Goal: Information Seeking & Learning: Learn about a topic

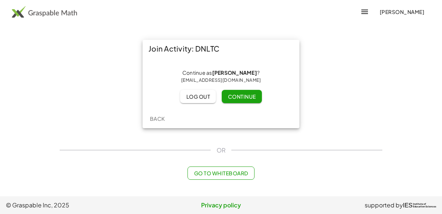
click at [237, 93] on button "Continue" at bounding box center [242, 96] width 40 height 13
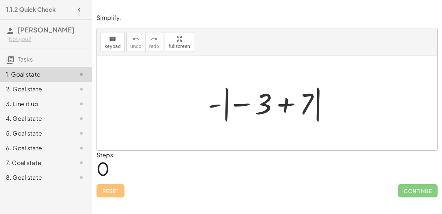
click at [281, 104] on div at bounding box center [270, 103] width 131 height 41
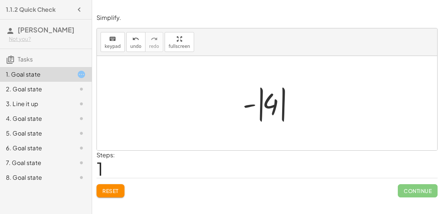
click at [267, 99] on div at bounding box center [270, 103] width 62 height 41
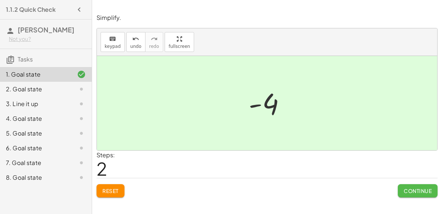
click at [412, 188] on span "Continue" at bounding box center [418, 191] width 28 height 7
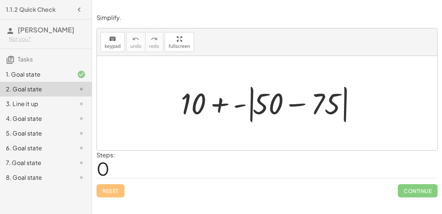
click at [293, 104] on div at bounding box center [270, 103] width 186 height 42
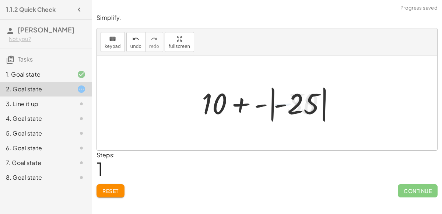
click at [293, 104] on div at bounding box center [270, 103] width 144 height 41
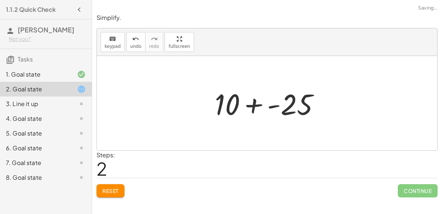
click at [257, 104] on div at bounding box center [270, 103] width 118 height 38
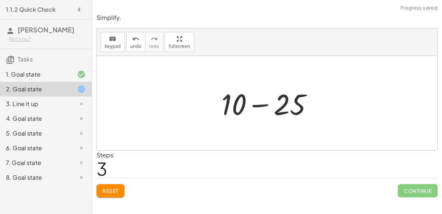
click at [259, 105] on div at bounding box center [270, 103] width 105 height 38
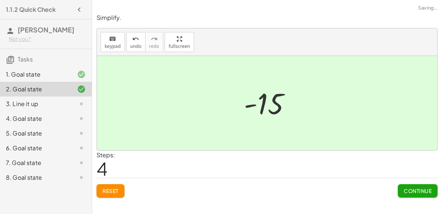
click at [410, 190] on span "Continue" at bounding box center [418, 191] width 28 height 7
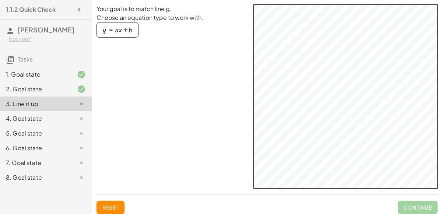
click at [230, 92] on div "Your goal is to match line g. Choose an equation type to work with. y = + · a ·…" at bounding box center [267, 96] width 341 height 184
click at [112, 34] on div "button" at bounding box center [117, 30] width 29 height 8
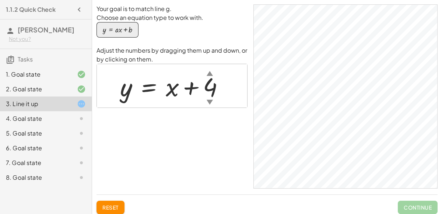
click at [209, 101] on div "▼" at bounding box center [210, 101] width 6 height 9
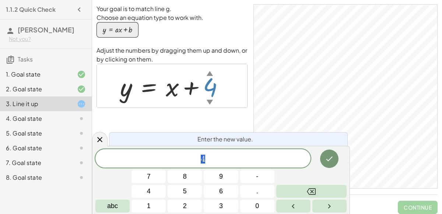
click at [209, 101] on div "▼" at bounding box center [210, 101] width 6 height 9
click at [230, 205] on button "3" at bounding box center [221, 206] width 34 height 13
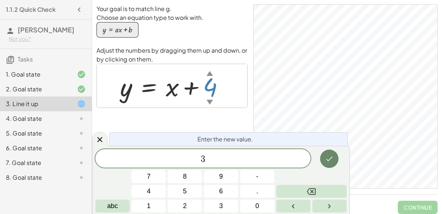
click at [328, 160] on icon "Done" at bounding box center [329, 159] width 7 height 5
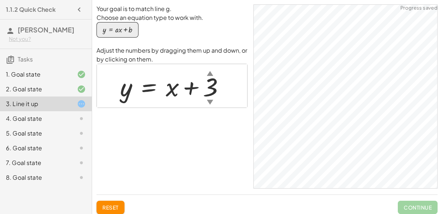
click at [213, 89] on div at bounding box center [175, 86] width 118 height 34
click at [213, 87] on div at bounding box center [175, 86] width 118 height 34
click at [164, 86] on div at bounding box center [174, 86] width 117 height 34
click at [170, 88] on div at bounding box center [174, 86] width 117 height 34
click at [174, 91] on div at bounding box center [174, 86] width 117 height 34
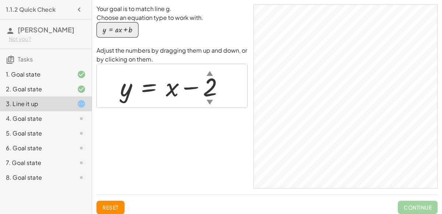
click at [174, 91] on div at bounding box center [174, 86] width 117 height 34
drag, startPoint x: 174, startPoint y: 91, endPoint x: 164, endPoint y: 128, distance: 38.6
click at [164, 128] on div "Your goal is to match line g. Choose an equation type to work with. y = + · a ·…" at bounding box center [172, 96] width 151 height 184
click at [214, 76] on div at bounding box center [174, 86] width 117 height 34
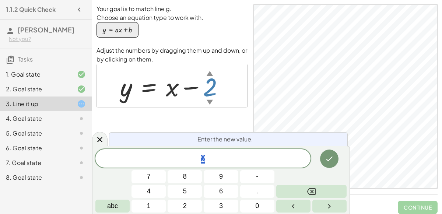
click at [193, 99] on div at bounding box center [174, 86] width 117 height 34
click at [192, 89] on div at bounding box center [174, 86] width 117 height 34
click at [329, 156] on icon "Done" at bounding box center [329, 158] width 9 height 9
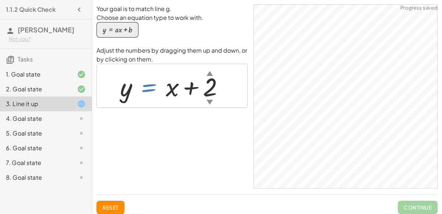
drag, startPoint x: 135, startPoint y: 91, endPoint x: 172, endPoint y: 91, distance: 37.6
click at [172, 91] on div at bounding box center [174, 86] width 117 height 34
drag, startPoint x: 172, startPoint y: 91, endPoint x: 203, endPoint y: 145, distance: 62.5
click at [203, 145] on div "Your goal is to match line g. Choose an equation type to work with. y = + · a ·…" at bounding box center [172, 96] width 151 height 184
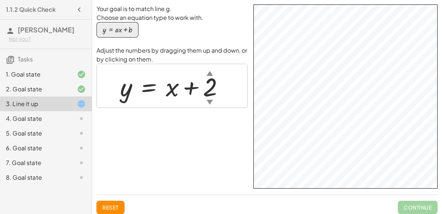
click at [46, 119] on div "4. Goal state" at bounding box center [35, 118] width 59 height 9
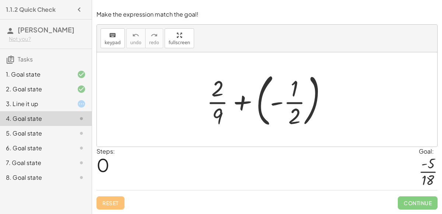
click at [240, 104] on div at bounding box center [270, 99] width 134 height 61
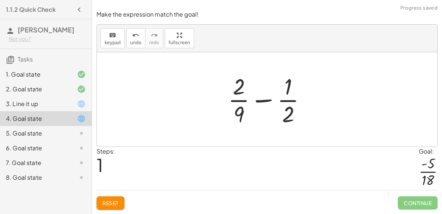
click at [257, 99] on div at bounding box center [269, 99] width 91 height 57
click at [238, 88] on div at bounding box center [269, 99] width 91 height 57
click at [233, 114] on div at bounding box center [269, 99] width 91 height 57
click at [238, 114] on div at bounding box center [269, 99] width 91 height 57
drag, startPoint x: 242, startPoint y: 114, endPoint x: 310, endPoint y: 78, distance: 76.1
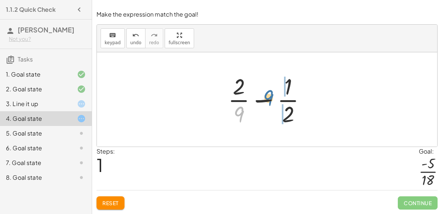
click at [310, 78] on div at bounding box center [269, 99] width 91 height 57
drag, startPoint x: 287, startPoint y: 87, endPoint x: 241, endPoint y: 114, distance: 53.5
click at [241, 114] on div at bounding box center [269, 99] width 91 height 57
drag, startPoint x: 266, startPoint y: 103, endPoint x: 271, endPoint y: 109, distance: 7.6
click at [271, 109] on div at bounding box center [269, 99] width 91 height 57
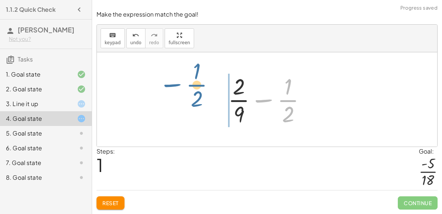
drag, startPoint x: 287, startPoint y: 102, endPoint x: 194, endPoint y: 86, distance: 94.3
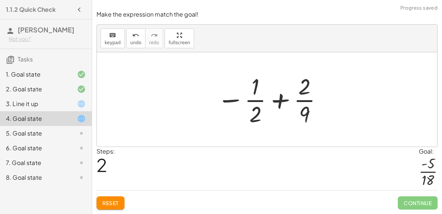
click at [279, 101] on div at bounding box center [270, 99] width 114 height 57
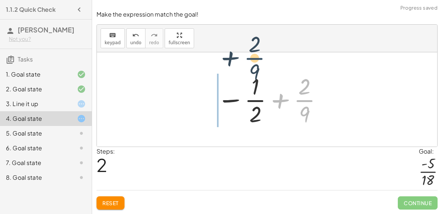
drag, startPoint x: 305, startPoint y: 108, endPoint x: 255, endPoint y: 67, distance: 64.7
click at [255, 67] on div "+ · 2 · 9 + ( - · 1 · 2 ) + · 2 · 9 − · 1 · 2 + · 2 · 9 + · 2 · 9 · 1 · 2 −" at bounding box center [267, 99] width 340 height 94
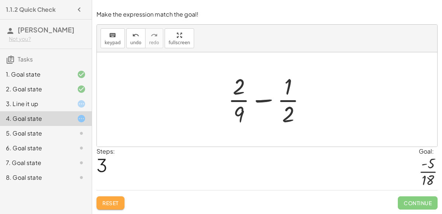
click at [111, 202] on span "Reset" at bounding box center [110, 203] width 16 height 7
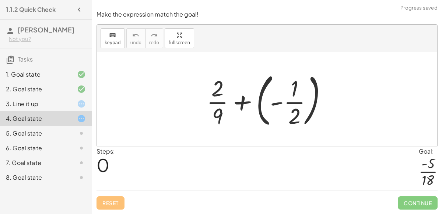
click at [276, 101] on div at bounding box center [270, 99] width 134 height 61
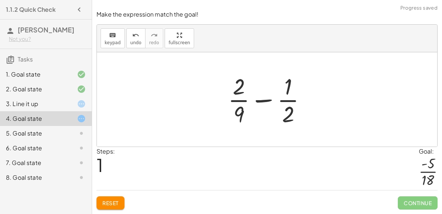
click at [276, 101] on div at bounding box center [269, 99] width 91 height 57
click at [266, 103] on div at bounding box center [269, 99] width 91 height 57
click at [108, 202] on span "Reset" at bounding box center [110, 203] width 16 height 7
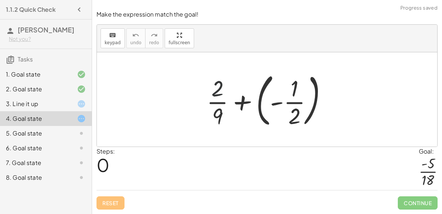
click at [218, 91] on div at bounding box center [270, 99] width 134 height 61
click at [234, 102] on div at bounding box center [270, 99] width 134 height 61
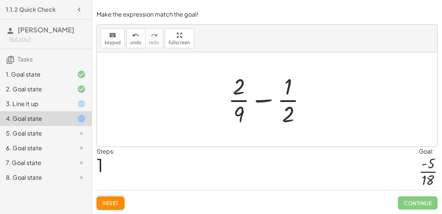
click at [49, 105] on div "3. Line it up" at bounding box center [35, 103] width 59 height 9
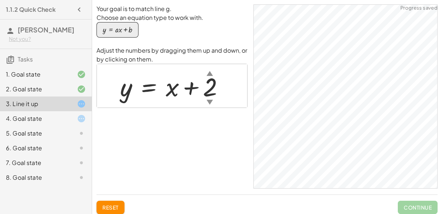
click at [54, 114] on div "4. Goal state" at bounding box center [35, 118] width 59 height 9
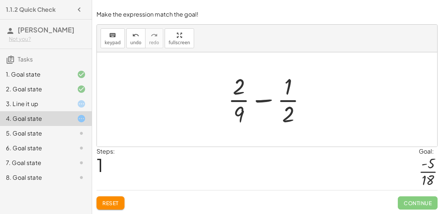
click at [234, 85] on div at bounding box center [269, 99] width 91 height 57
click at [253, 95] on div at bounding box center [269, 99] width 91 height 57
click at [253, 95] on div at bounding box center [270, 99] width 91 height 57
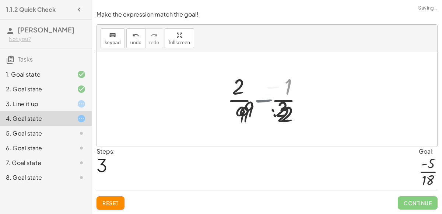
click at [253, 95] on div at bounding box center [270, 99] width 91 height 57
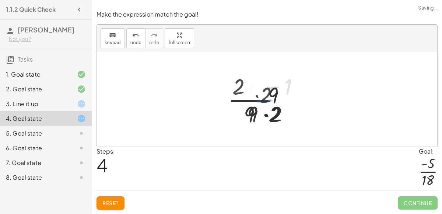
click at [253, 95] on div at bounding box center [269, 99] width 73 height 57
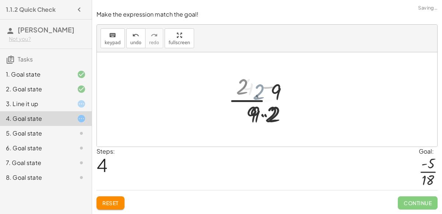
click at [253, 95] on div at bounding box center [269, 99] width 73 height 57
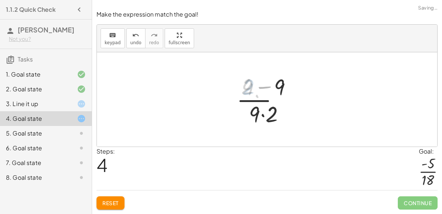
click at [253, 95] on div at bounding box center [269, 99] width 73 height 57
click at [262, 111] on div at bounding box center [269, 99] width 73 height 57
click at [262, 88] on div at bounding box center [269, 99] width 73 height 57
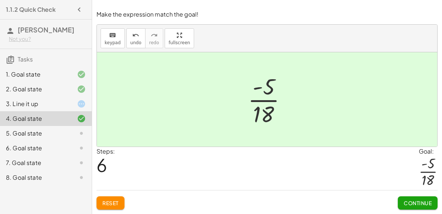
click at [415, 200] on span "Continue" at bounding box center [418, 203] width 28 height 7
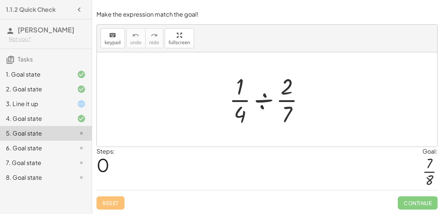
click at [263, 112] on div at bounding box center [270, 99] width 89 height 57
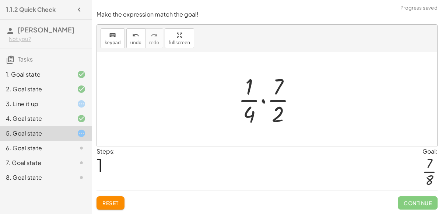
click at [263, 103] on div at bounding box center [270, 99] width 71 height 57
click at [263, 103] on div at bounding box center [269, 99] width 59 height 57
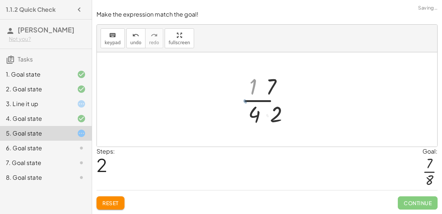
click at [263, 103] on div at bounding box center [269, 99] width 59 height 57
click at [261, 114] on div at bounding box center [269, 99] width 59 height 57
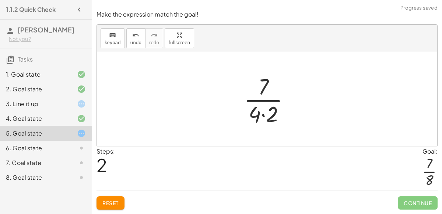
click at [264, 116] on div at bounding box center [269, 99] width 59 height 57
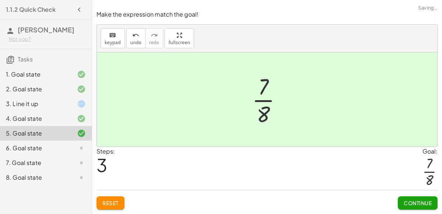
click at [417, 204] on span "Continue" at bounding box center [418, 203] width 28 height 7
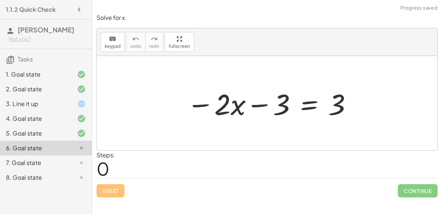
click at [253, 108] on div at bounding box center [270, 103] width 174 height 38
click at [235, 108] on div at bounding box center [270, 103] width 174 height 38
click at [210, 105] on div at bounding box center [270, 103] width 174 height 38
click at [315, 106] on div at bounding box center [270, 103] width 174 height 38
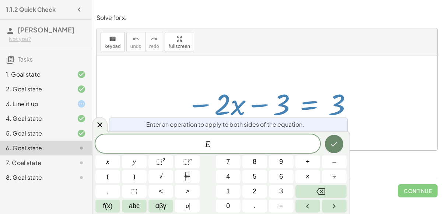
click at [333, 141] on icon "Done" at bounding box center [334, 144] width 9 height 9
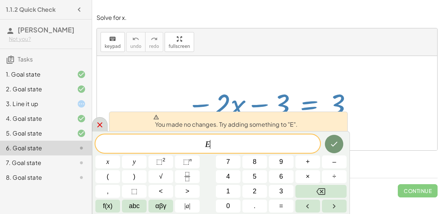
click at [98, 124] on icon at bounding box center [99, 124] width 5 height 5
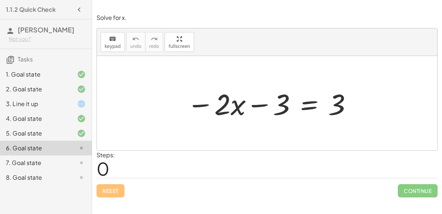
click at [62, 157] on div "7. Goal state" at bounding box center [46, 162] width 92 height 15
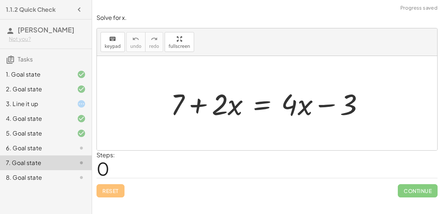
click at [197, 105] on div at bounding box center [270, 103] width 207 height 38
click at [256, 98] on div at bounding box center [270, 103] width 207 height 38
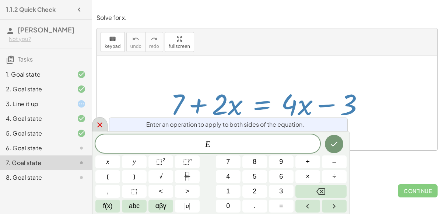
click at [98, 126] on icon at bounding box center [99, 124] width 9 height 9
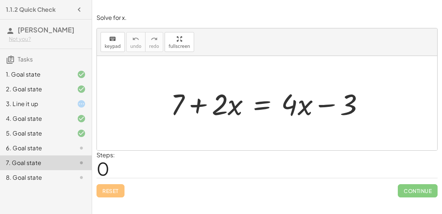
click at [332, 105] on div at bounding box center [270, 103] width 207 height 38
click at [52, 176] on div "8. Goal state" at bounding box center [35, 177] width 59 height 9
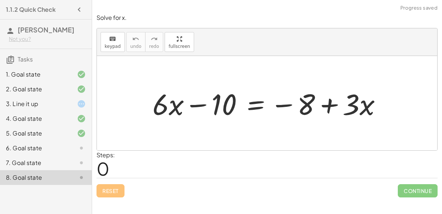
click at [58, 150] on div "6. Goal state" at bounding box center [35, 148] width 59 height 9
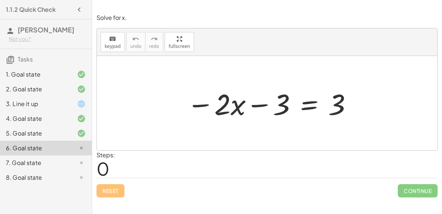
click at [313, 101] on div at bounding box center [270, 103] width 174 height 38
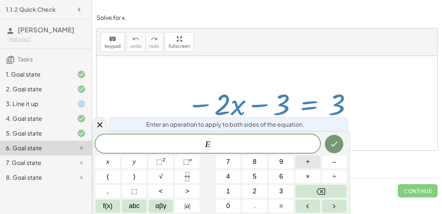
click at [312, 164] on button "+" at bounding box center [308, 161] width 25 height 13
click at [289, 187] on button "3" at bounding box center [281, 191] width 25 height 13
click at [342, 141] on button "Done" at bounding box center [334, 144] width 18 height 18
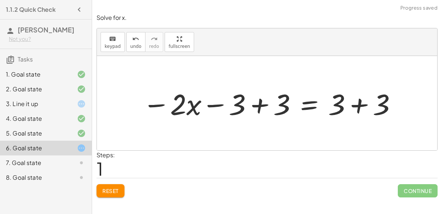
click at [307, 108] on div at bounding box center [270, 103] width 262 height 38
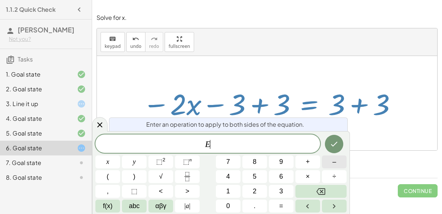
click at [335, 158] on span "–" at bounding box center [334, 162] width 4 height 10
click at [256, 190] on span "2" at bounding box center [255, 191] width 4 height 10
click at [109, 205] on span "f(x)" at bounding box center [108, 206] width 10 height 10
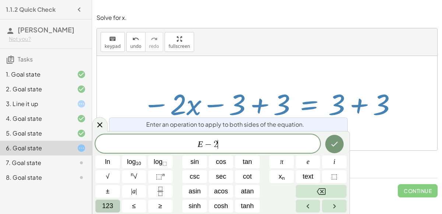
click at [111, 206] on span "123" at bounding box center [107, 206] width 11 height 10
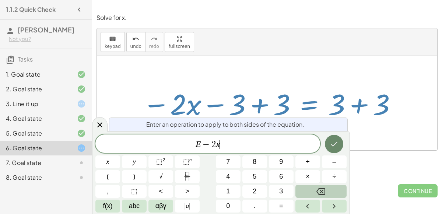
click at [332, 147] on icon "Done" at bounding box center [334, 144] width 9 height 9
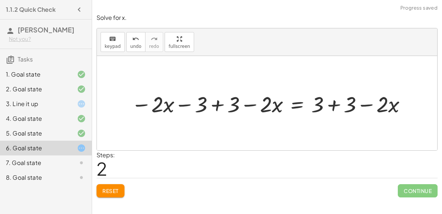
click at [220, 101] on div at bounding box center [269, 103] width 285 height 29
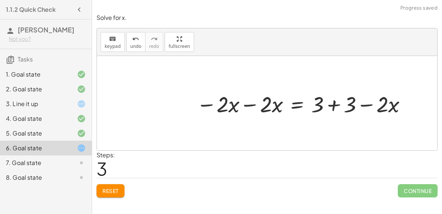
click at [251, 105] on div at bounding box center [303, 103] width 220 height 29
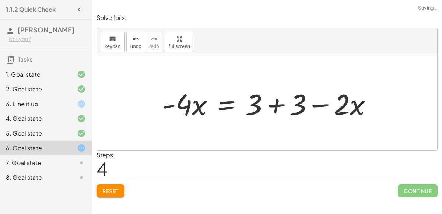
click at [281, 104] on div at bounding box center [270, 103] width 224 height 38
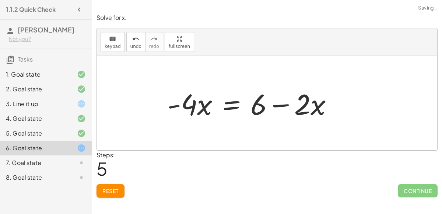
click at [278, 103] on div at bounding box center [253, 103] width 179 height 38
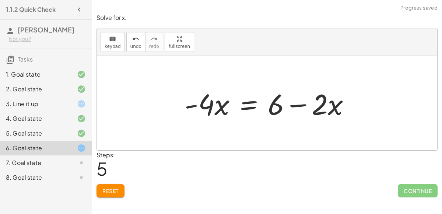
click at [251, 104] on div at bounding box center [270, 103] width 179 height 38
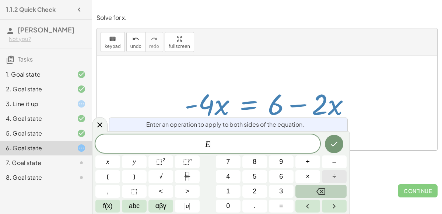
click at [329, 176] on button "÷" at bounding box center [334, 176] width 25 height 13
click at [251, 158] on button "8" at bounding box center [254, 161] width 25 height 13
click at [329, 147] on button "Done" at bounding box center [334, 144] width 18 height 18
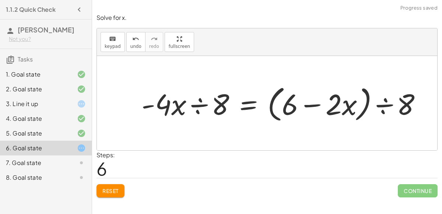
click at [197, 101] on div at bounding box center [284, 103] width 293 height 42
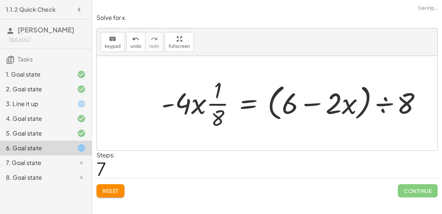
click at [325, 102] on div at bounding box center [294, 103] width 273 height 57
click at [385, 96] on div at bounding box center [294, 103] width 273 height 57
click at [316, 102] on div at bounding box center [285, 103] width 254 height 57
click at [220, 97] on div at bounding box center [285, 103] width 254 height 57
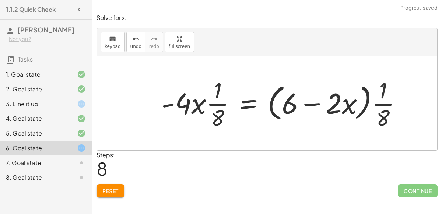
click at [200, 102] on div at bounding box center [285, 103] width 254 height 57
click at [178, 104] on div at bounding box center [285, 103] width 254 height 57
click at [248, 101] on div at bounding box center [285, 103] width 254 height 57
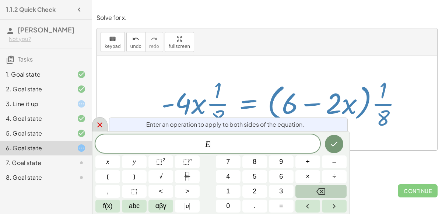
click at [94, 128] on div at bounding box center [99, 124] width 15 height 14
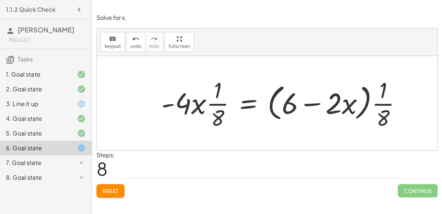
click at [110, 193] on button "Reset" at bounding box center [111, 190] width 28 height 13
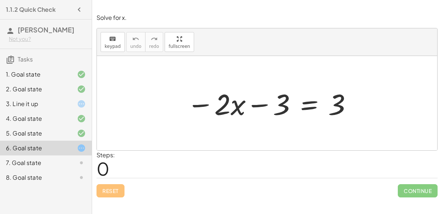
click at [45, 162] on div "7. Goal state" at bounding box center [35, 162] width 59 height 9
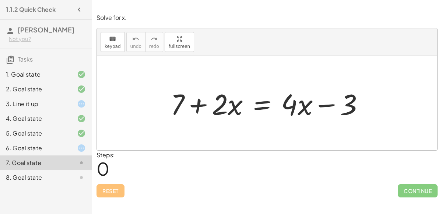
click at [77, 150] on icon at bounding box center [81, 148] width 9 height 9
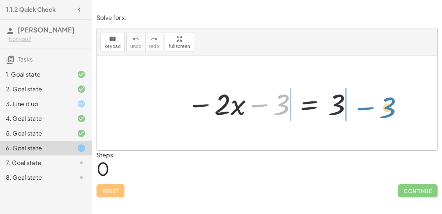
drag, startPoint x: 275, startPoint y: 105, endPoint x: 384, endPoint y: 105, distance: 109.4
click at [384, 105] on div "− 3 − · 2 · x − 3 = 3" at bounding box center [267, 103] width 340 height 94
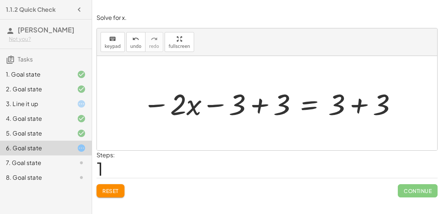
click at [112, 190] on span "Reset" at bounding box center [110, 191] width 16 height 7
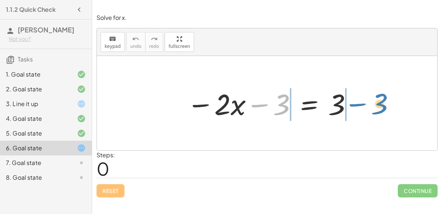
drag, startPoint x: 256, startPoint y: 107, endPoint x: 354, endPoint y: 106, distance: 98.0
click at [354, 106] on div at bounding box center [270, 103] width 174 height 38
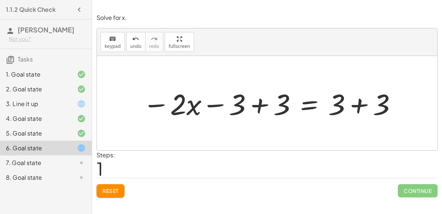
click at [353, 105] on div at bounding box center [270, 103] width 262 height 38
click at [262, 106] on div at bounding box center [247, 103] width 217 height 38
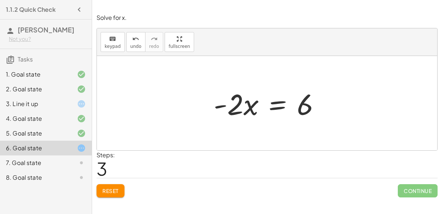
click at [283, 105] on div at bounding box center [270, 103] width 120 height 38
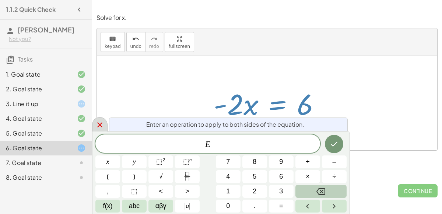
click at [98, 123] on icon at bounding box center [99, 124] width 9 height 9
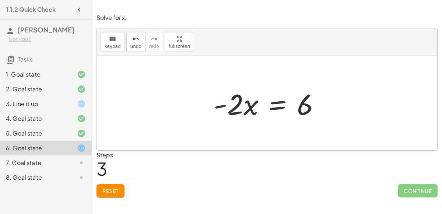
click at [224, 105] on div at bounding box center [270, 103] width 120 height 38
click at [250, 108] on div at bounding box center [270, 103] width 120 height 38
click at [253, 104] on div at bounding box center [270, 103] width 120 height 38
click at [305, 104] on div at bounding box center [270, 103] width 120 height 38
click at [272, 106] on div at bounding box center [270, 103] width 120 height 38
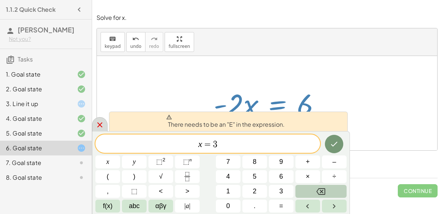
click at [98, 120] on icon at bounding box center [99, 124] width 9 height 9
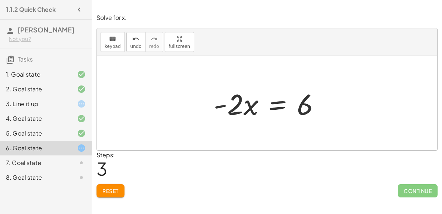
click at [246, 99] on div at bounding box center [270, 103] width 120 height 38
click at [226, 108] on div at bounding box center [270, 103] width 120 height 38
click at [299, 105] on div at bounding box center [270, 103] width 120 height 38
drag, startPoint x: 305, startPoint y: 99, endPoint x: 209, endPoint y: 83, distance: 98.1
click at [209, 83] on div "− · 2 · x − 3 = 3 − · 2 · x − 3 + 3 = + 3 + 3 − · 2 · x − 3 + 3 = 6 − · 2 · x +…" at bounding box center [267, 104] width 129 height 42
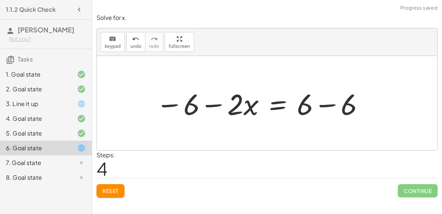
click at [207, 105] on div at bounding box center [260, 103] width 217 height 38
click at [171, 109] on div at bounding box center [260, 103] width 217 height 38
click at [324, 111] on div at bounding box center [260, 103] width 217 height 38
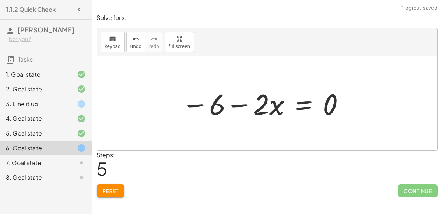
click at [221, 113] on div at bounding box center [263, 103] width 171 height 38
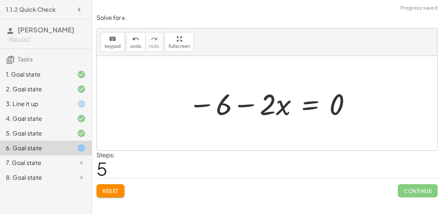
click at [273, 105] on div at bounding box center [270, 103] width 171 height 38
click at [242, 106] on div at bounding box center [270, 103] width 171 height 38
click at [224, 101] on div at bounding box center [270, 103] width 171 height 38
click at [110, 185] on button "Reset" at bounding box center [111, 190] width 28 height 13
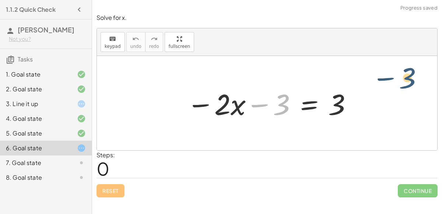
drag, startPoint x: 273, startPoint y: 102, endPoint x: 388, endPoint y: 92, distance: 115.0
click at [388, 92] on div "− 3 − · 2 · x − 3 = 3" at bounding box center [267, 103] width 340 height 94
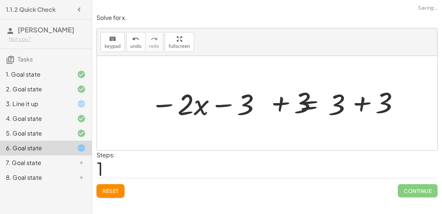
click at [345, 107] on div at bounding box center [270, 103] width 262 height 38
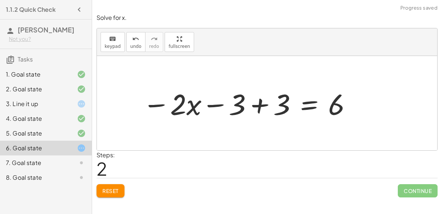
click at [259, 105] on div at bounding box center [247, 103] width 217 height 38
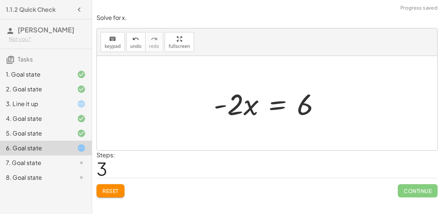
click at [73, 156] on div "7. Goal state" at bounding box center [46, 162] width 92 height 15
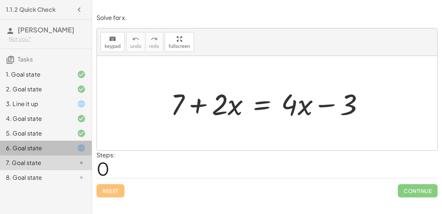
click at [58, 170] on div "6. Goal state" at bounding box center [46, 177] width 92 height 15
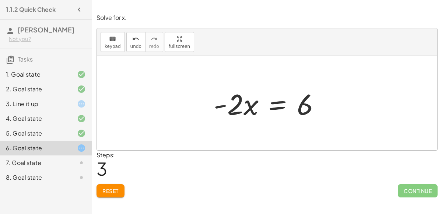
click at [282, 106] on div at bounding box center [270, 103] width 120 height 38
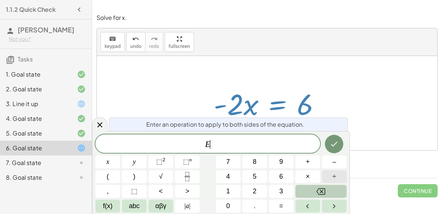
click at [332, 177] on button "÷" at bounding box center [334, 176] width 25 height 13
click at [334, 163] on span "–" at bounding box center [334, 162] width 4 height 10
click at [259, 190] on button "2" at bounding box center [254, 191] width 25 height 13
click at [336, 149] on button "Done" at bounding box center [334, 144] width 18 height 18
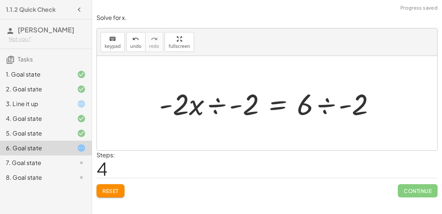
click at [219, 105] on div at bounding box center [269, 103] width 229 height 38
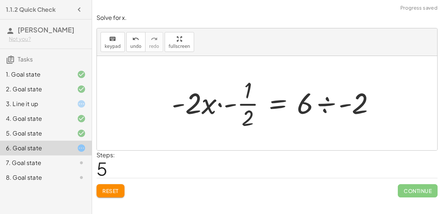
click at [225, 101] on div at bounding box center [276, 103] width 217 height 57
click at [200, 105] on div "− · 2 · x − 3 = 3 − · 2 · x − 3 + 3 = + 3 + 3 − · 2 · x − 3 + 3 = 6 − · 2 · x +…" at bounding box center [291, 103] width 192 height 60
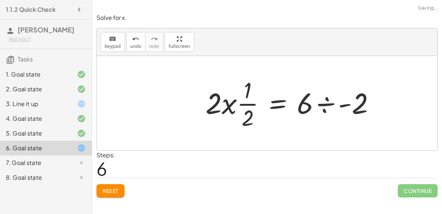
click at [225, 104] on div at bounding box center [293, 103] width 183 height 57
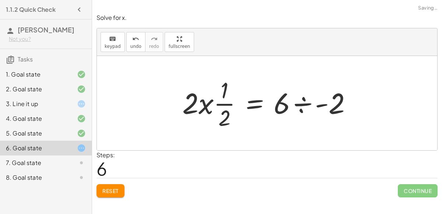
click at [228, 105] on div at bounding box center [270, 103] width 183 height 57
click at [228, 105] on div at bounding box center [262, 103] width 199 height 38
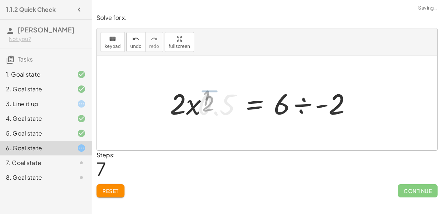
click at [228, 105] on div at bounding box center [262, 103] width 199 height 38
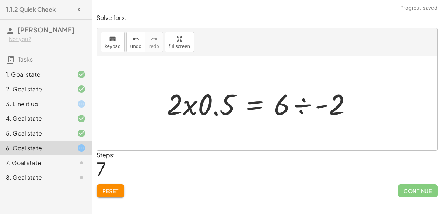
click at [112, 191] on span "Reset" at bounding box center [110, 191] width 16 height 7
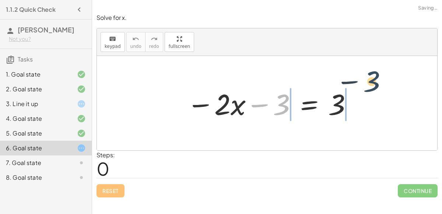
drag, startPoint x: 275, startPoint y: 105, endPoint x: 373, endPoint y: 97, distance: 98.3
click at [373, 97] on div "− 3 − · 2 · x − 3 = 3" at bounding box center [267, 103] width 340 height 94
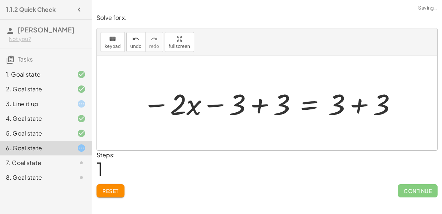
click at [350, 103] on div at bounding box center [270, 103] width 262 height 38
click at [269, 104] on div at bounding box center [247, 103] width 217 height 38
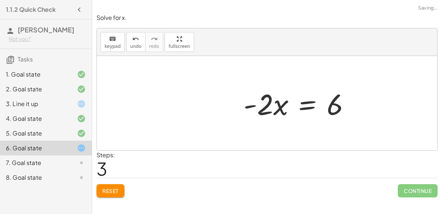
click at [317, 99] on div at bounding box center [300, 103] width 120 height 38
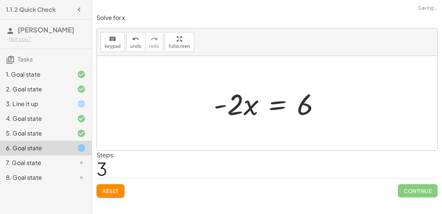
click at [277, 106] on div at bounding box center [270, 103] width 120 height 38
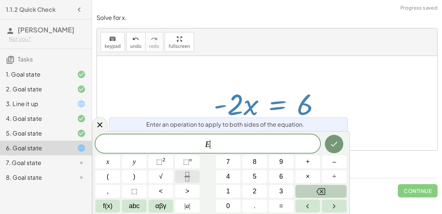
click at [184, 174] on icon "Fraction" at bounding box center [187, 176] width 9 height 9
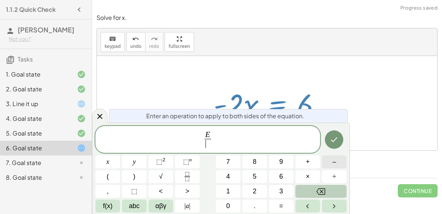
click at [329, 165] on button "–" at bounding box center [334, 161] width 25 height 13
click at [254, 195] on span "2" at bounding box center [255, 191] width 4 height 10
click at [120, 155] on div at bounding box center [107, 161] width 25 height 13
click at [333, 144] on button "Done" at bounding box center [334, 139] width 18 height 18
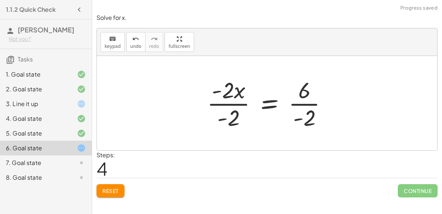
click at [240, 96] on div at bounding box center [270, 103] width 134 height 57
click at [233, 104] on div at bounding box center [270, 103] width 134 height 57
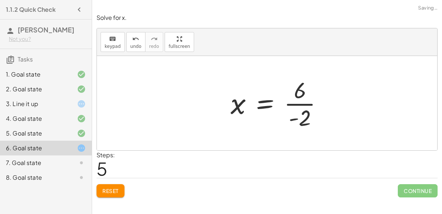
click at [306, 99] on div at bounding box center [279, 103] width 105 height 57
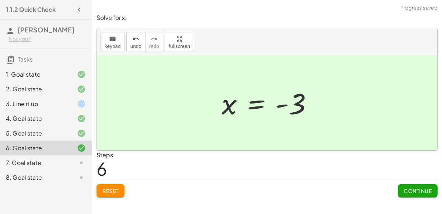
click at [409, 190] on span "Continue" at bounding box center [418, 191] width 28 height 7
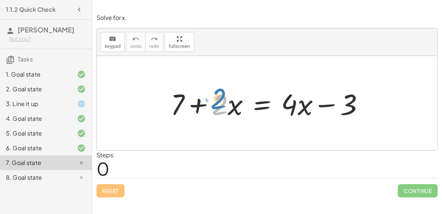
drag, startPoint x: 224, startPoint y: 106, endPoint x: 218, endPoint y: 100, distance: 8.4
click at [218, 100] on div at bounding box center [270, 103] width 207 height 38
click at [198, 103] on div at bounding box center [270, 103] width 207 height 38
click at [322, 111] on div at bounding box center [270, 103] width 207 height 38
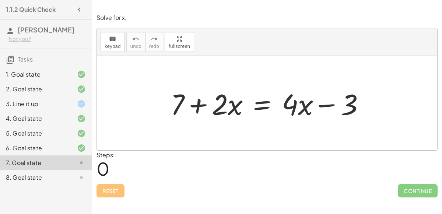
click at [322, 111] on div at bounding box center [270, 103] width 207 height 38
click at [260, 103] on div at bounding box center [270, 103] width 207 height 38
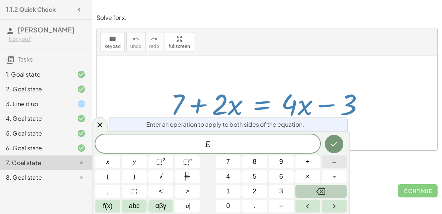
click at [331, 165] on button "–" at bounding box center [334, 161] width 25 height 13
click at [326, 189] on button "Backspace" at bounding box center [321, 191] width 51 height 13
click at [304, 164] on button "+" at bounding box center [308, 161] width 25 height 13
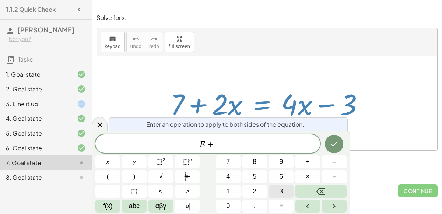
click at [277, 190] on button "3" at bounding box center [281, 191] width 25 height 13
click at [336, 138] on button "Done" at bounding box center [334, 144] width 18 height 18
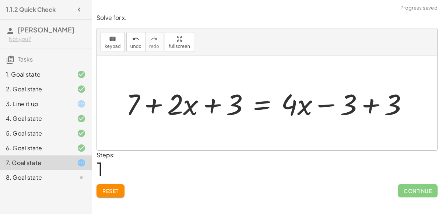
click at [371, 102] on div at bounding box center [270, 103] width 296 height 38
click at [213, 106] on div at bounding box center [225, 103] width 207 height 38
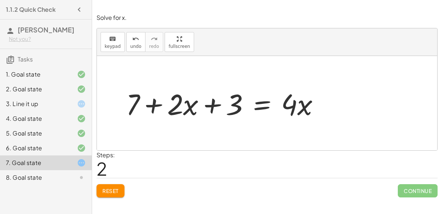
click at [158, 108] on div at bounding box center [225, 103] width 207 height 38
click at [262, 101] on div at bounding box center [225, 103] width 207 height 38
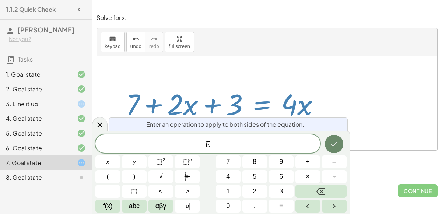
click at [335, 143] on icon "Done" at bounding box center [334, 144] width 9 height 9
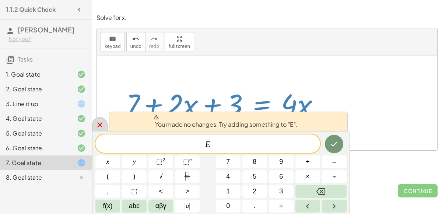
click at [93, 128] on div at bounding box center [99, 124] width 15 height 14
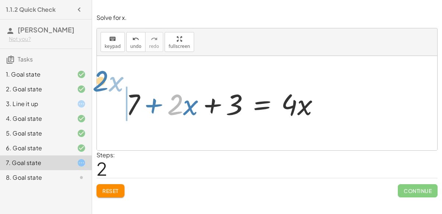
drag, startPoint x: 178, startPoint y: 104, endPoint x: 102, endPoint y: 81, distance: 79.5
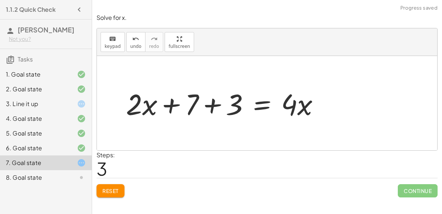
click at [211, 102] on div at bounding box center [225, 103] width 207 height 38
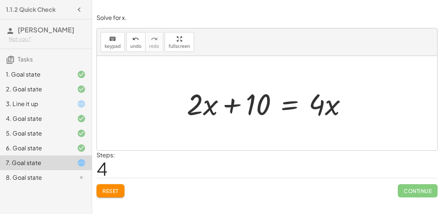
click at [285, 101] on div at bounding box center [270, 103] width 174 height 38
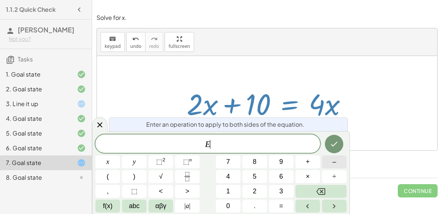
click at [333, 165] on span "–" at bounding box center [334, 162] width 4 height 10
click at [261, 189] on button "2" at bounding box center [254, 191] width 25 height 13
click at [120, 155] on div at bounding box center [107, 161] width 25 height 13
click at [339, 147] on button "Done" at bounding box center [334, 144] width 18 height 18
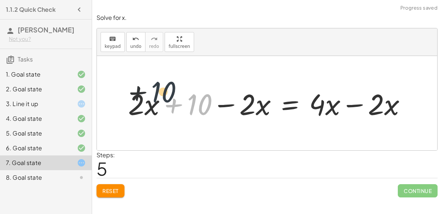
drag, startPoint x: 200, startPoint y: 98, endPoint x: 132, endPoint y: 76, distance: 71.8
click at [132, 76] on div "+ 7 + · 2 · x = + · 4 · x − 3 + 7 + · 2 · x + 3 = + · 4 · x − 3 + 3 + 7 + · 2 ·…" at bounding box center [267, 103] width 340 height 94
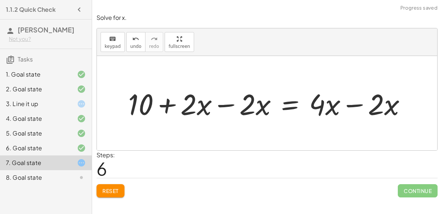
click at [222, 98] on div at bounding box center [270, 103] width 291 height 38
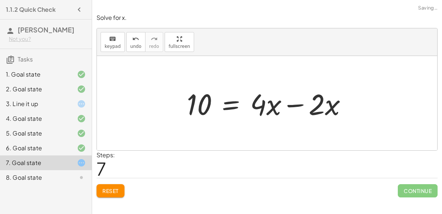
click at [291, 105] on div at bounding box center [270, 103] width 174 height 38
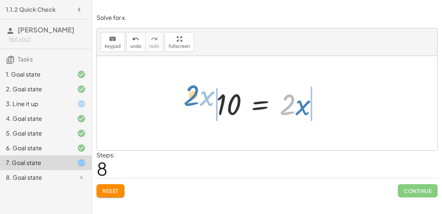
drag, startPoint x: 288, startPoint y: 105, endPoint x: 189, endPoint y: 97, distance: 99.1
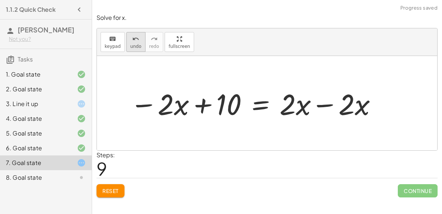
click at [131, 44] on span "undo" at bounding box center [135, 46] width 11 height 5
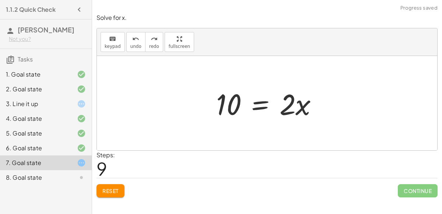
click at [255, 102] on div at bounding box center [270, 103] width 115 height 38
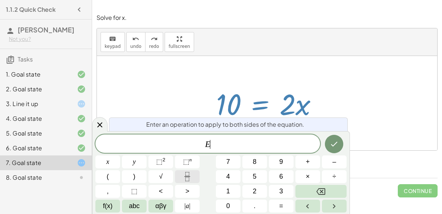
click at [184, 177] on icon "Fraction" at bounding box center [187, 176] width 9 height 9
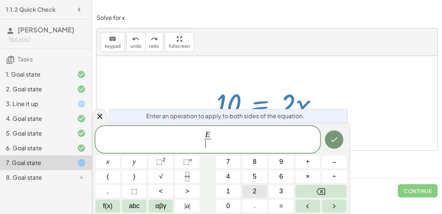
click at [253, 190] on span "2" at bounding box center [255, 191] width 4 height 10
click at [332, 137] on icon "Done" at bounding box center [334, 139] width 9 height 9
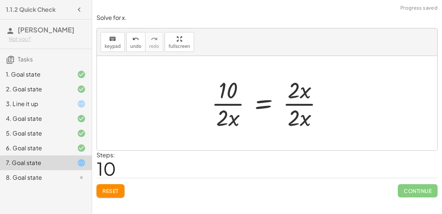
click at [298, 102] on div at bounding box center [270, 103] width 125 height 57
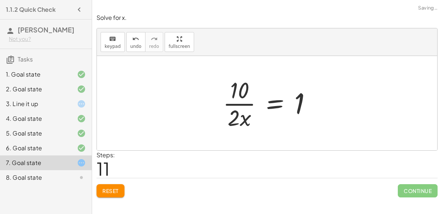
click at [242, 102] on div at bounding box center [270, 103] width 102 height 57
click at [132, 41] on icon "undo" at bounding box center [135, 39] width 7 height 9
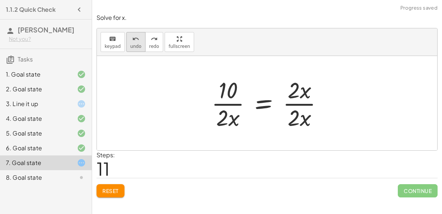
click at [132, 40] on icon "undo" at bounding box center [135, 39] width 7 height 9
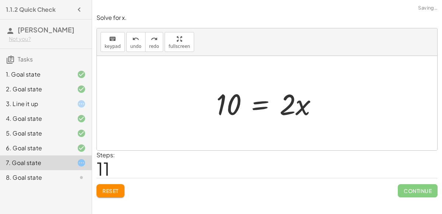
click at [257, 107] on div at bounding box center [270, 103] width 115 height 38
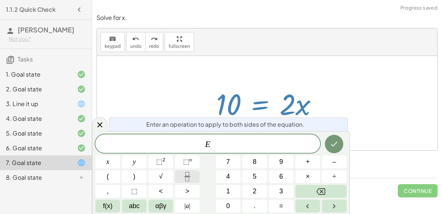
click at [191, 177] on icon "Fraction" at bounding box center [187, 176] width 9 height 9
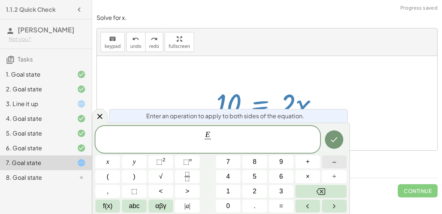
click at [329, 165] on button "–" at bounding box center [334, 161] width 25 height 13
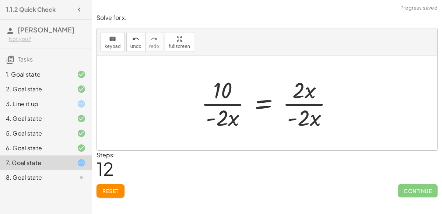
click at [302, 101] on div at bounding box center [270, 103] width 145 height 57
click at [305, 104] on div at bounding box center [270, 103] width 145 height 57
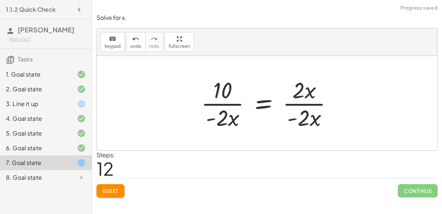
click at [305, 104] on div at bounding box center [270, 103] width 145 height 57
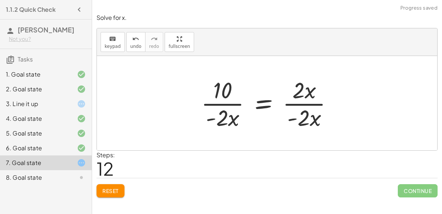
click at [305, 104] on div at bounding box center [270, 103] width 145 height 57
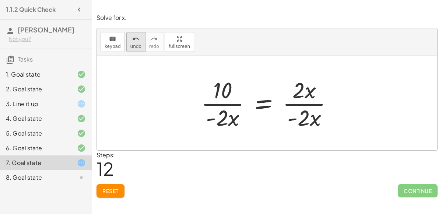
click at [137, 33] on button "undo undo" at bounding box center [135, 42] width 19 height 20
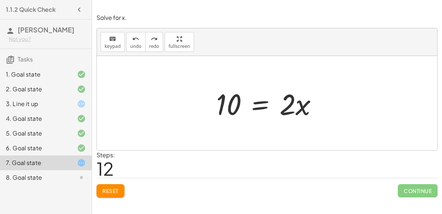
click at [258, 102] on div at bounding box center [270, 103] width 115 height 38
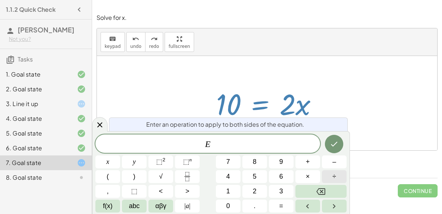
click at [333, 179] on span "÷" at bounding box center [335, 177] width 4 height 10
click at [194, 181] on button "Fraction" at bounding box center [187, 176] width 25 height 13
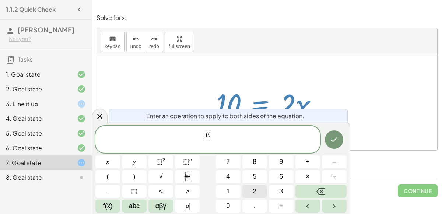
click at [254, 196] on span "2" at bounding box center [255, 191] width 4 height 10
click at [327, 140] on button "Done" at bounding box center [334, 139] width 18 height 18
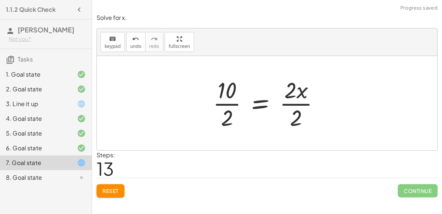
click at [299, 107] on div at bounding box center [269, 103] width 120 height 57
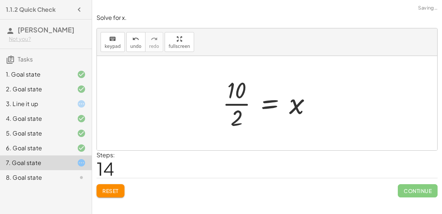
click at [218, 96] on div "+ 7 + · 2 · x = + · 4 · x − 3 + 7 + · 2 · x + 3 = + · 4 · x − 3 + 3 + 7 + · 2 ·…" at bounding box center [267, 103] width 111 height 60
click at [230, 101] on div at bounding box center [270, 103] width 102 height 57
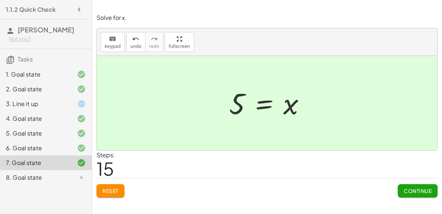
click at [411, 191] on span "Continue" at bounding box center [418, 191] width 28 height 7
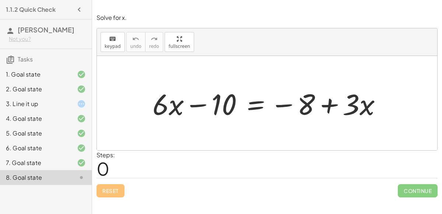
click at [332, 105] on div at bounding box center [270, 103] width 242 height 38
click at [191, 119] on div at bounding box center [270, 103] width 242 height 38
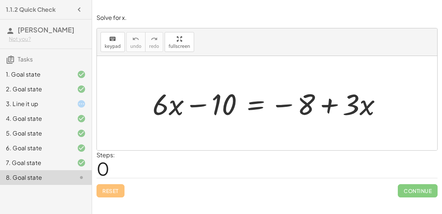
click at [249, 194] on div "Reset Continue" at bounding box center [267, 188] width 341 height 20
click at [251, 105] on div at bounding box center [270, 103] width 242 height 38
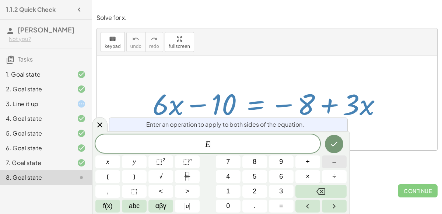
click at [333, 164] on span "–" at bounding box center [334, 162] width 4 height 10
click at [309, 164] on span "+" at bounding box center [308, 162] width 4 height 10
click at [261, 164] on button "8" at bounding box center [254, 161] width 25 height 13
click at [336, 143] on icon "Done" at bounding box center [334, 144] width 7 height 5
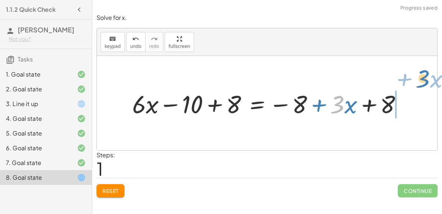
drag, startPoint x: 339, startPoint y: 106, endPoint x: 424, endPoint y: 80, distance: 89.6
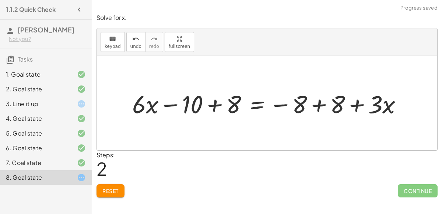
click at [322, 101] on div at bounding box center [270, 103] width 283 height 32
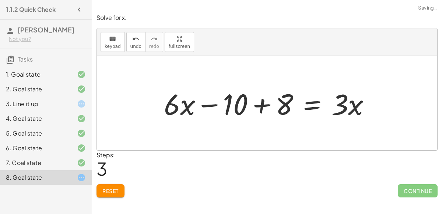
click at [259, 104] on div at bounding box center [270, 103] width 220 height 38
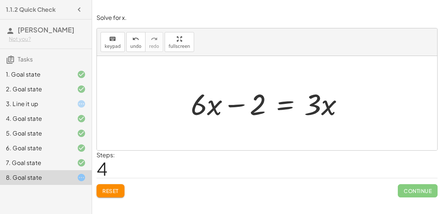
click at [287, 101] on div at bounding box center [270, 103] width 166 height 38
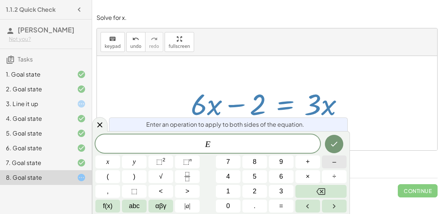
click at [333, 163] on span "–" at bounding box center [334, 162] width 4 height 10
click at [286, 194] on button "3" at bounding box center [281, 191] width 25 height 13
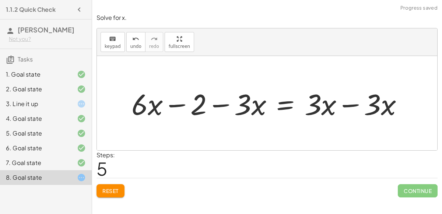
click at [354, 104] on div at bounding box center [270, 103] width 285 height 38
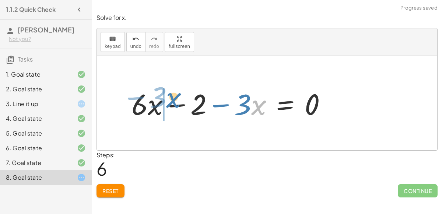
drag, startPoint x: 252, startPoint y: 104, endPoint x: 170, endPoint y: 97, distance: 81.7
click at [170, 97] on div at bounding box center [232, 103] width 208 height 38
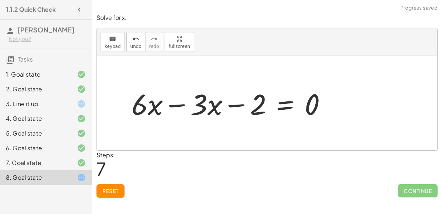
click at [177, 106] on div at bounding box center [232, 103] width 208 height 38
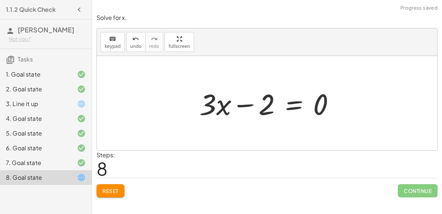
click at [319, 103] on div at bounding box center [270, 103] width 149 height 38
click at [247, 104] on div at bounding box center [270, 103] width 149 height 38
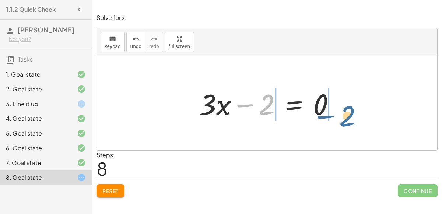
drag, startPoint x: 273, startPoint y: 103, endPoint x: 367, endPoint y: 118, distance: 95.8
click at [367, 118] on div "+ · 6 · x − 10 = − 8 + · 3 · x + · 6 · x − 10 + 8 = − 8 + · 3 · x + 8 + · 6 · x…" at bounding box center [267, 103] width 340 height 94
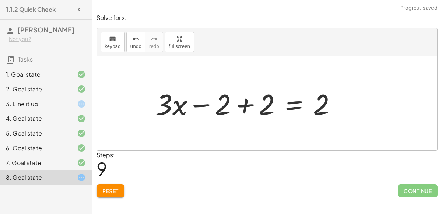
click at [106, 188] on span "Reset" at bounding box center [110, 191] width 16 height 7
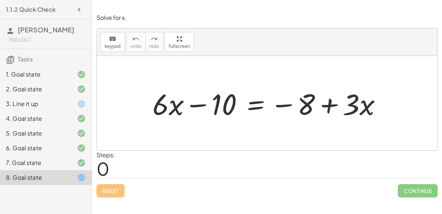
click at [258, 106] on div at bounding box center [270, 103] width 242 height 38
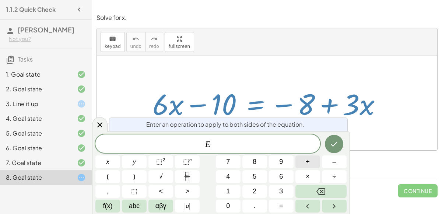
click at [313, 163] on button "+" at bounding box center [308, 161] width 25 height 13
click at [226, 192] on button "1" at bounding box center [228, 191] width 25 height 13
click at [226, 206] on span "0" at bounding box center [228, 206] width 4 height 10
click at [333, 148] on icon "Done" at bounding box center [334, 144] width 9 height 9
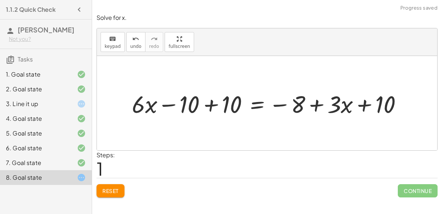
click at [207, 104] on div at bounding box center [270, 103] width 284 height 31
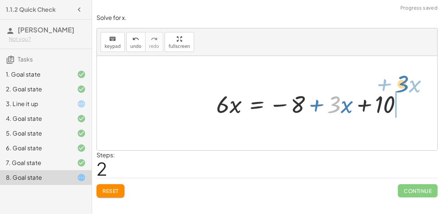
drag, startPoint x: 338, startPoint y: 108, endPoint x: 431, endPoint y: 92, distance: 94.1
click at [431, 92] on div "+ · 6 · x − 10 = − 8 + · 3 · x + · 6 · x − 10 + 10 = − 8 + · 3 · x + 10 + · 6 ·…" at bounding box center [267, 103] width 340 height 94
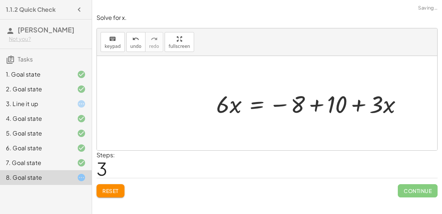
click at [319, 103] on div at bounding box center [312, 103] width 199 height 31
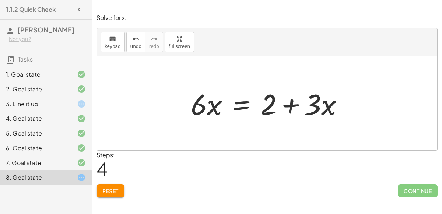
click at [240, 104] on div at bounding box center [270, 103] width 166 height 38
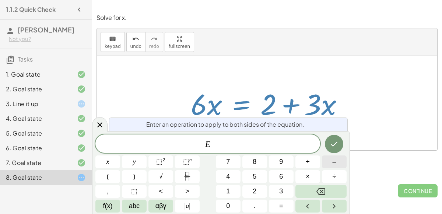
click at [331, 159] on button "–" at bounding box center [334, 161] width 25 height 13
click at [274, 187] on button "3" at bounding box center [281, 191] width 25 height 13
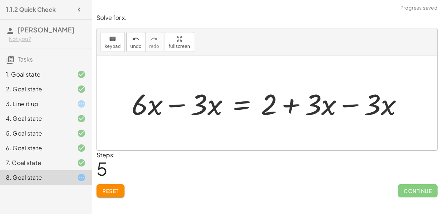
click at [349, 104] on div at bounding box center [270, 103] width 285 height 38
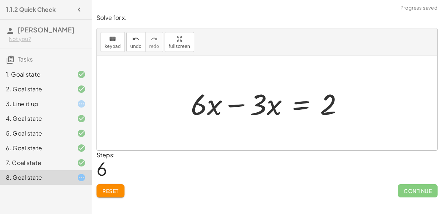
click at [238, 105] on div at bounding box center [270, 103] width 166 height 38
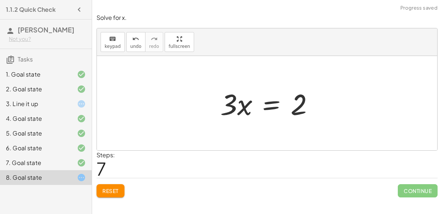
click at [272, 105] on div at bounding box center [270, 103] width 107 height 38
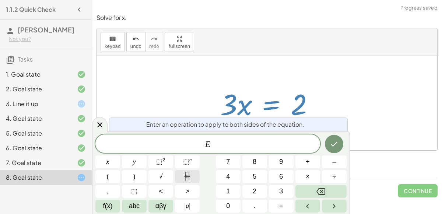
click at [189, 179] on icon "Fraction" at bounding box center [187, 176] width 9 height 9
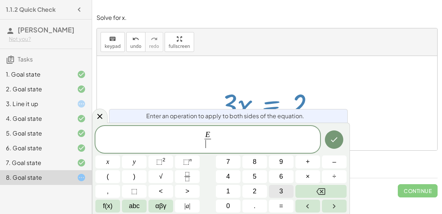
click at [279, 188] on button "3" at bounding box center [281, 191] width 25 height 13
click at [337, 144] on icon "Done" at bounding box center [334, 139] width 9 height 9
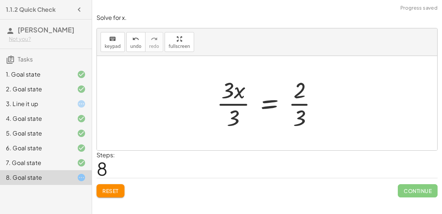
click at [236, 99] on div at bounding box center [270, 103] width 114 height 57
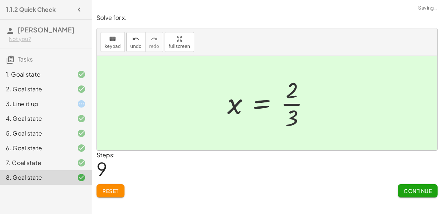
click at [292, 105] on div at bounding box center [272, 103] width 96 height 57
click at [413, 193] on button "Continue" at bounding box center [418, 190] width 40 height 13
